Goal: Obtain resource: Download file/media

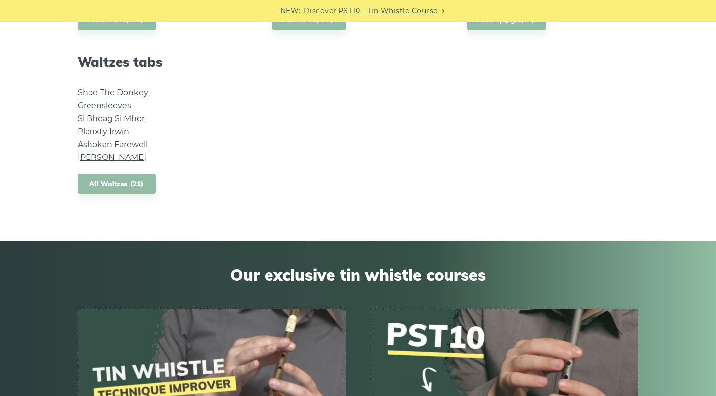
scroll to position [879, 0]
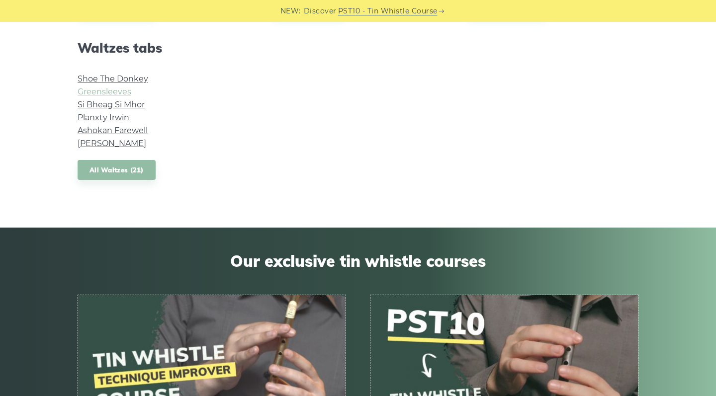
click at [100, 87] on link "Greensleeves" at bounding box center [105, 91] width 54 height 9
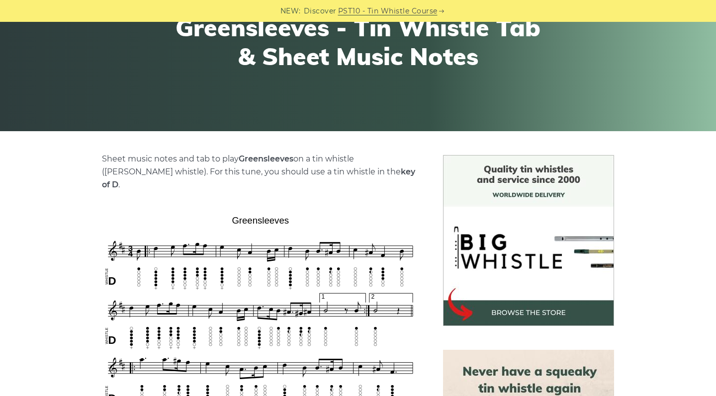
scroll to position [125, 0]
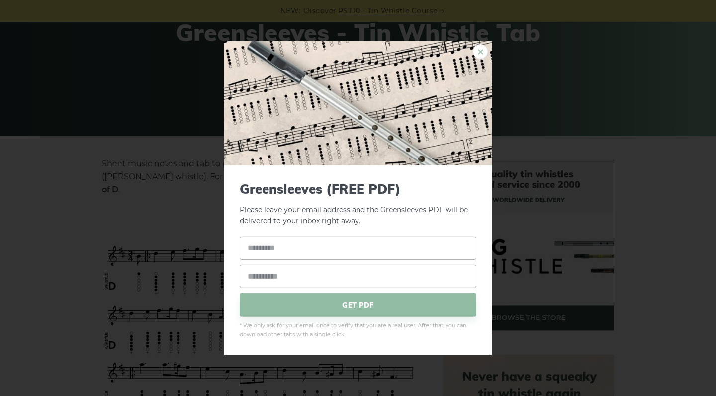
click at [479, 52] on link "×" at bounding box center [480, 51] width 15 height 15
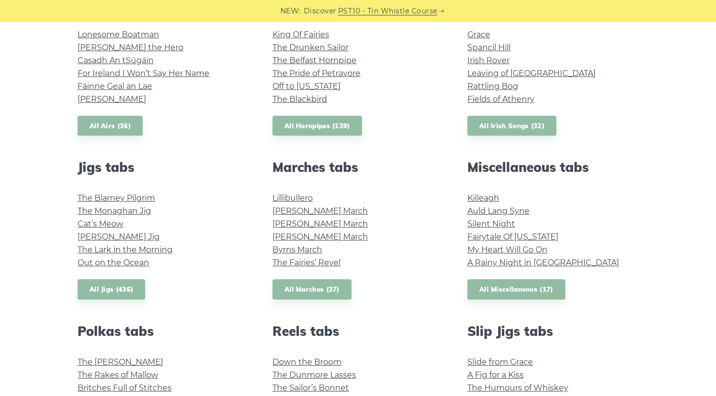
scroll to position [386, 0]
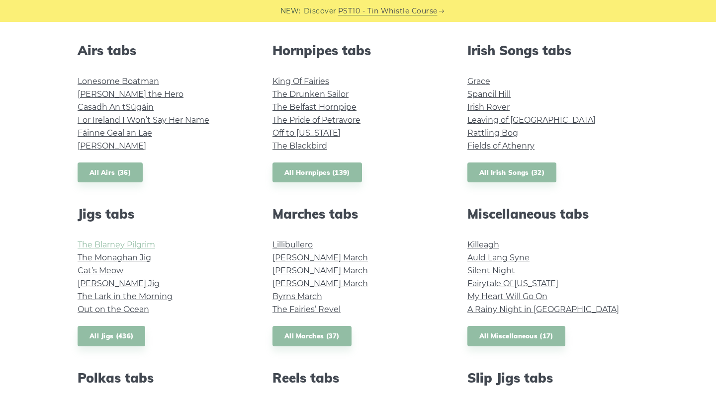
click at [116, 242] on link "The Blarney Pilgrim" at bounding box center [117, 244] width 78 height 9
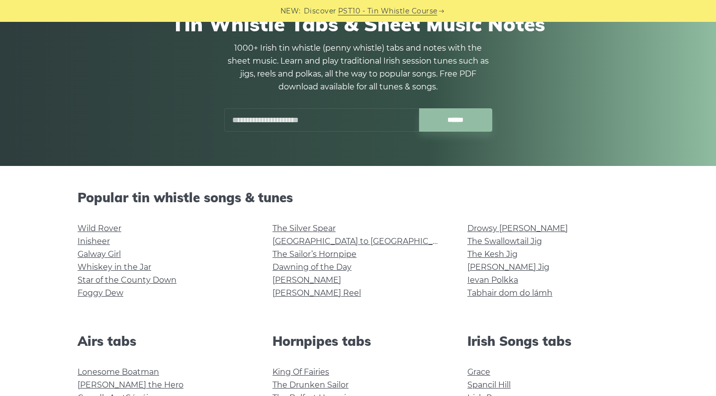
scroll to position [90, 0]
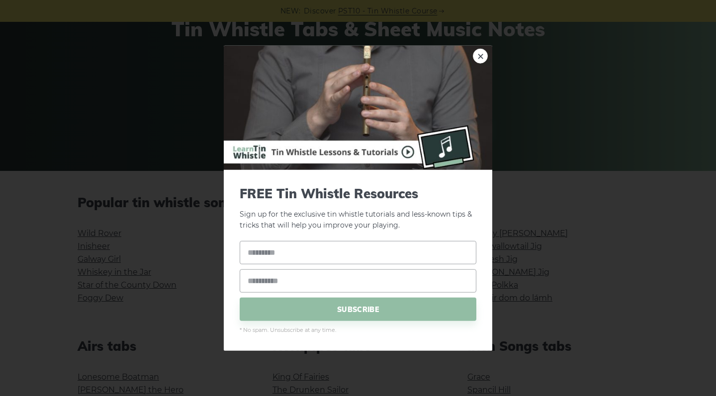
click at [91, 52] on div "× FREE Tin Whistle Resources Sign up for the exclusive tin whistle tutorials an…" at bounding box center [358, 198] width 716 height 396
click at [475, 53] on link "×" at bounding box center [480, 55] width 15 height 15
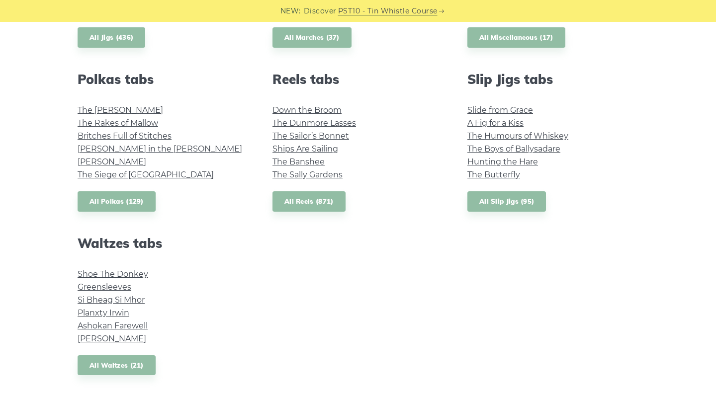
scroll to position [686, 0]
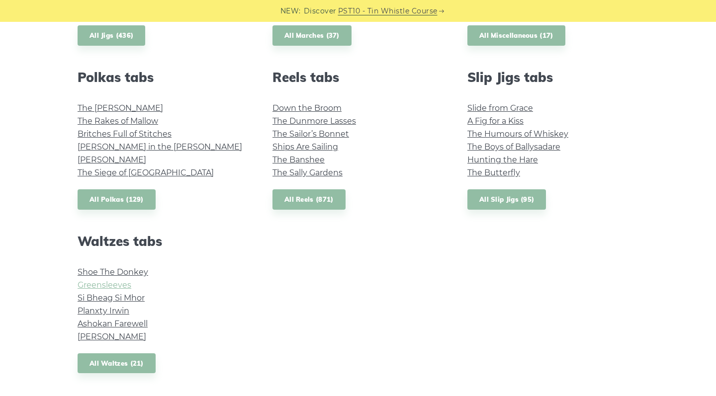
click at [110, 287] on link "Greensleeves" at bounding box center [105, 284] width 54 height 9
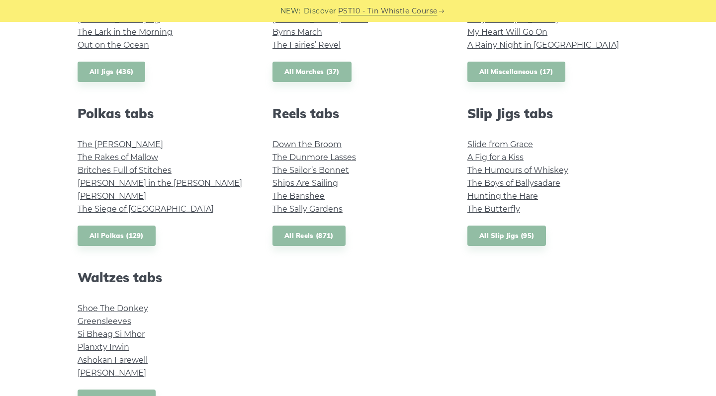
scroll to position [646, 0]
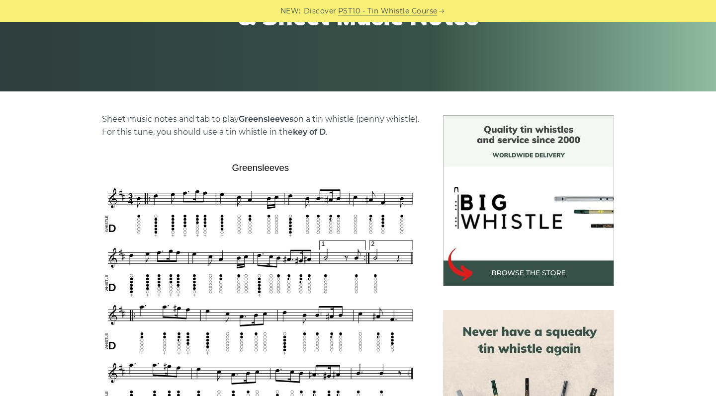
scroll to position [293, 0]
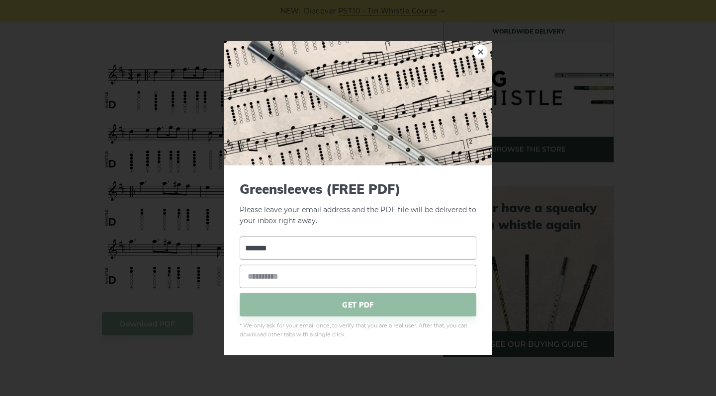
type input "*******"
type input "**********"
click at [301, 307] on span "GET PDF" at bounding box center [357, 304] width 237 height 23
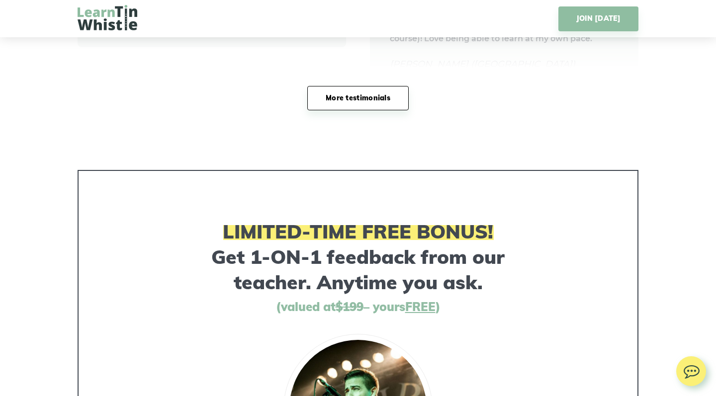
scroll to position [5067, 0]
